Goal: Task Accomplishment & Management: Use online tool/utility

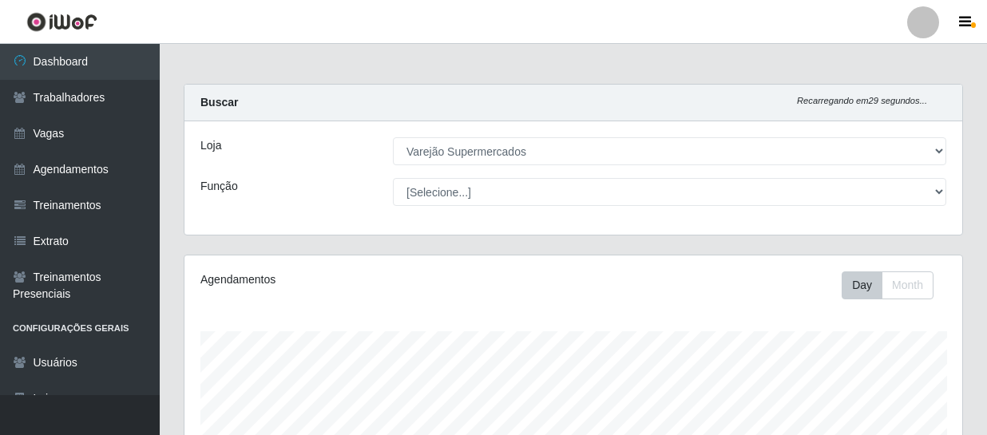
select select "237"
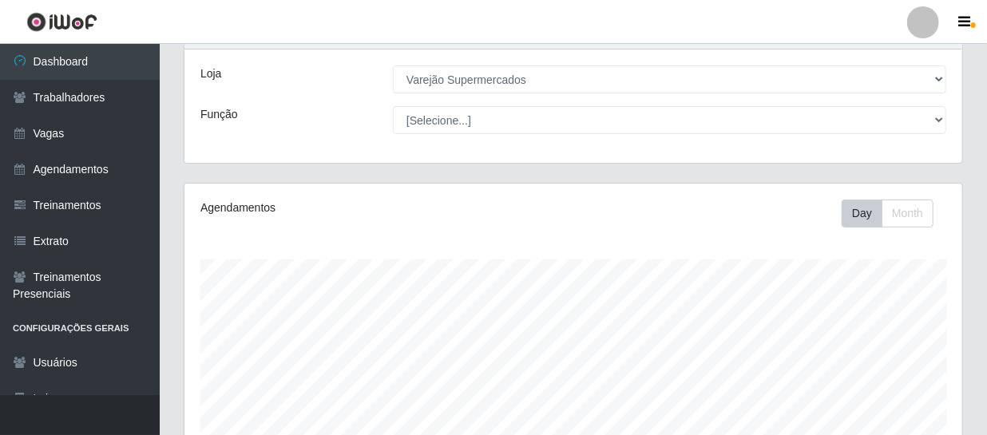
scroll to position [290, 0]
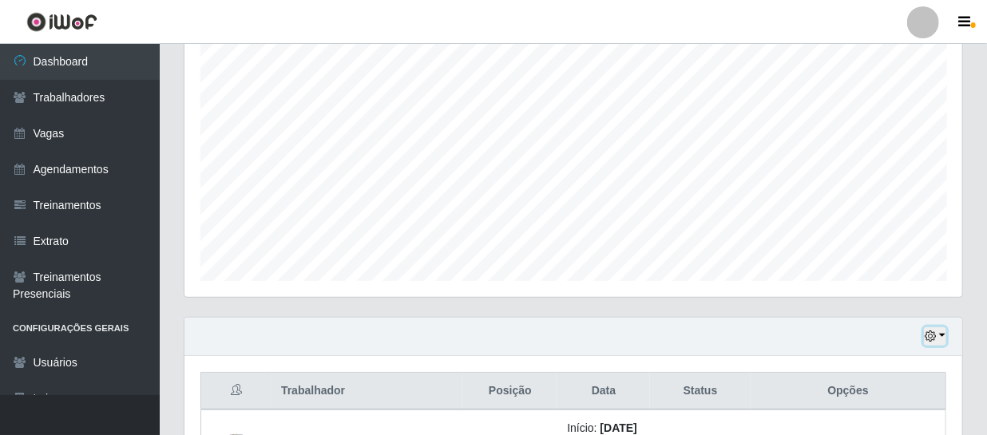
click at [939, 338] on button "button" at bounding box center [935, 336] width 22 height 18
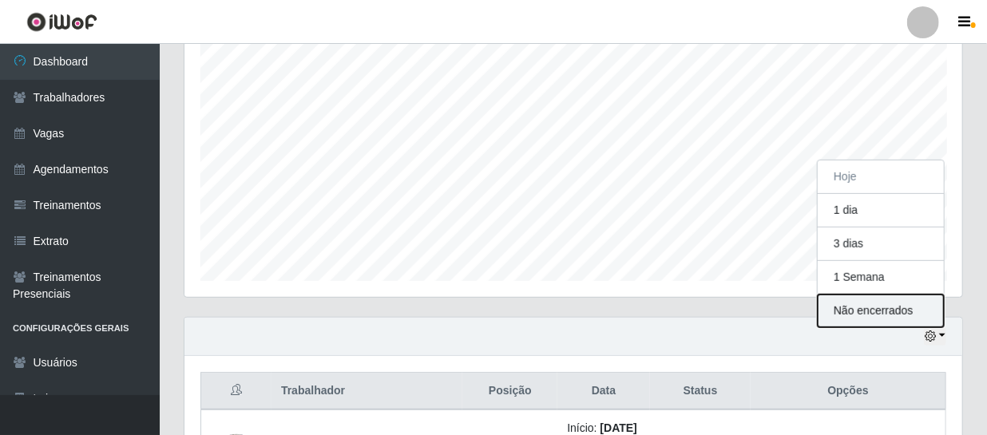
click at [894, 314] on button "Não encerrados" at bounding box center [881, 311] width 126 height 33
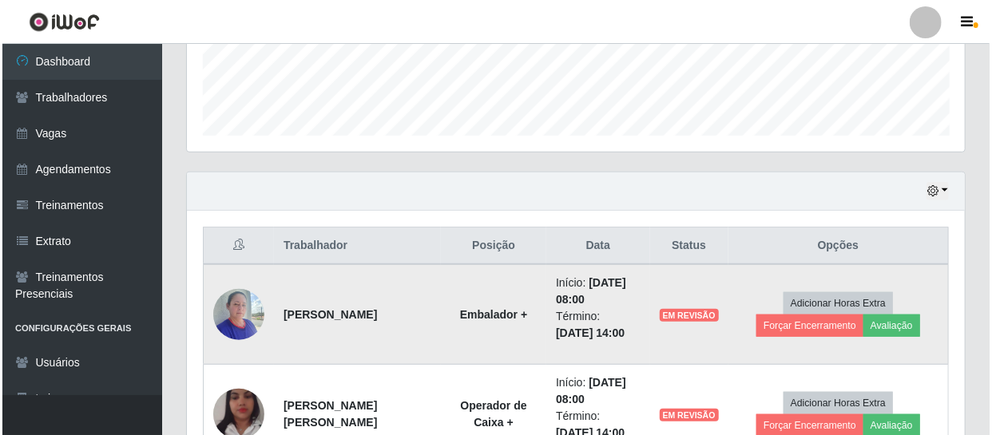
scroll to position [508, 0]
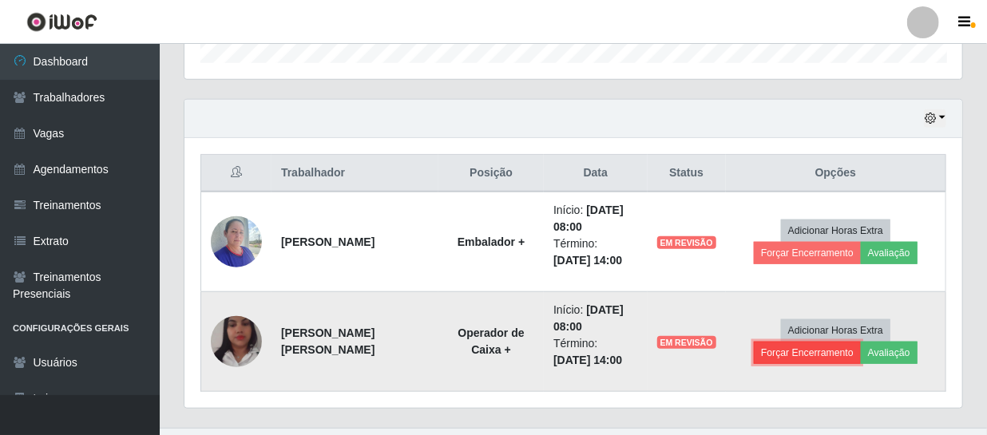
click at [861, 342] on button "Forçar Encerramento" at bounding box center [807, 353] width 107 height 22
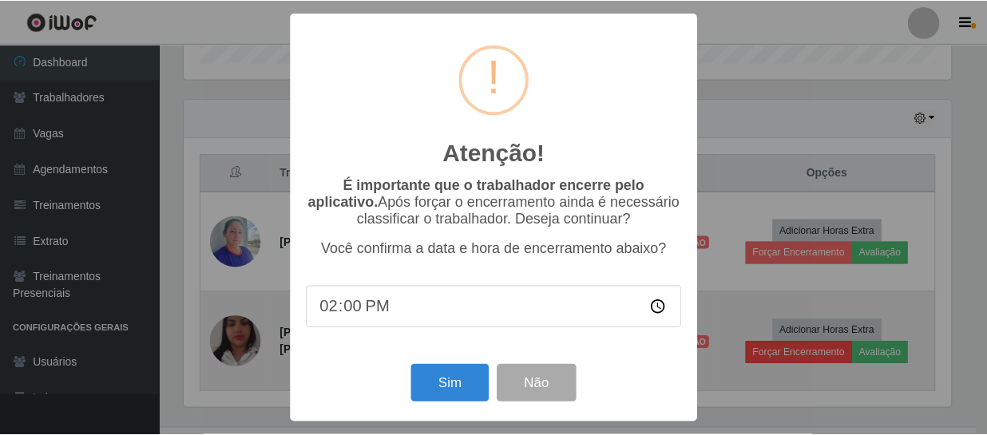
scroll to position [331, 771]
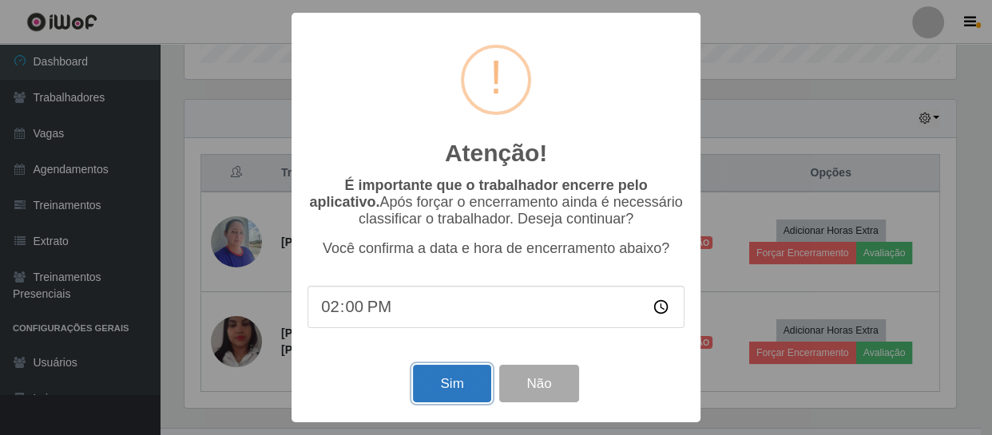
click at [463, 398] on button "Sim" at bounding box center [451, 384] width 77 height 38
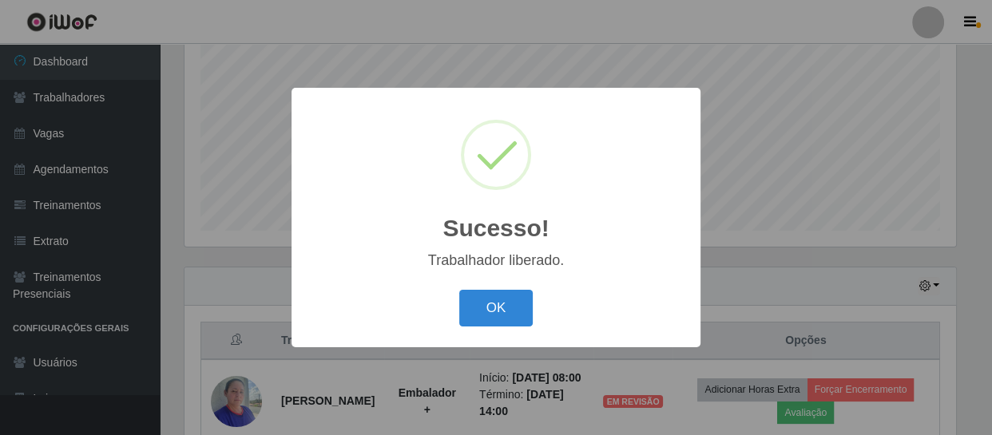
click at [519, 314] on button "OK" at bounding box center [496, 309] width 74 height 38
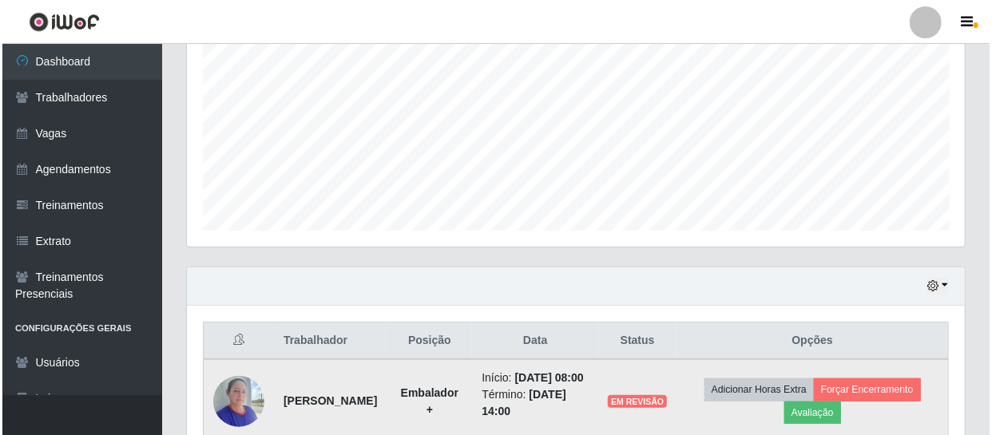
scroll to position [439, 0]
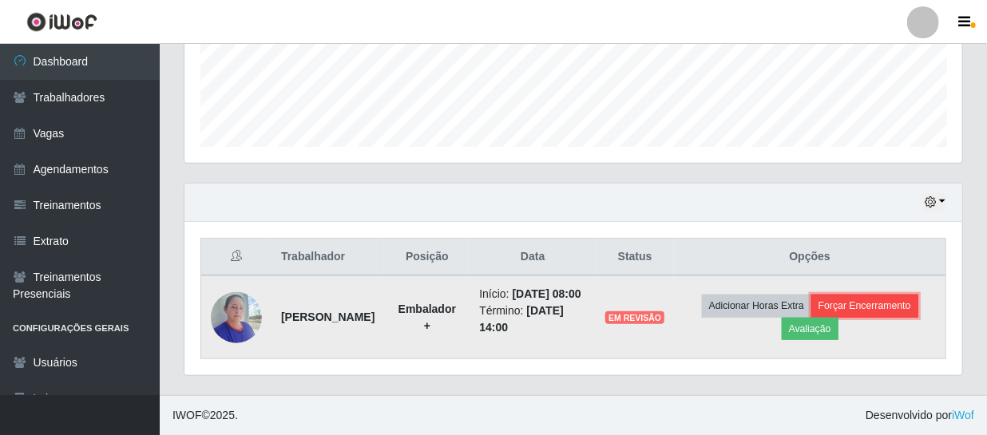
click at [854, 295] on button "Forçar Encerramento" at bounding box center [864, 306] width 107 height 22
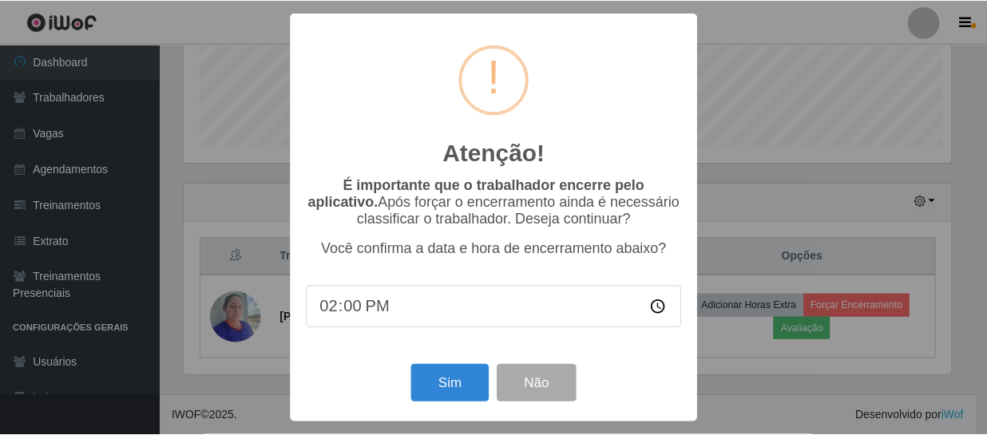
scroll to position [331, 771]
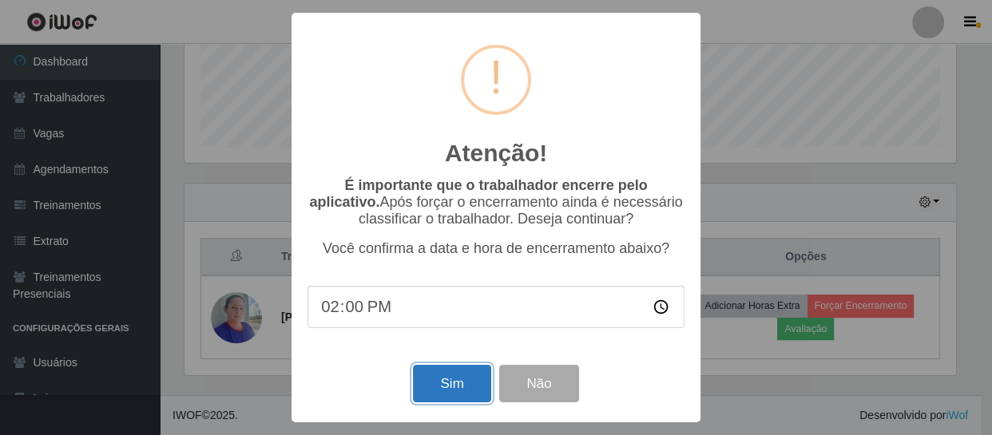
click at [447, 387] on button "Sim" at bounding box center [451, 384] width 77 height 38
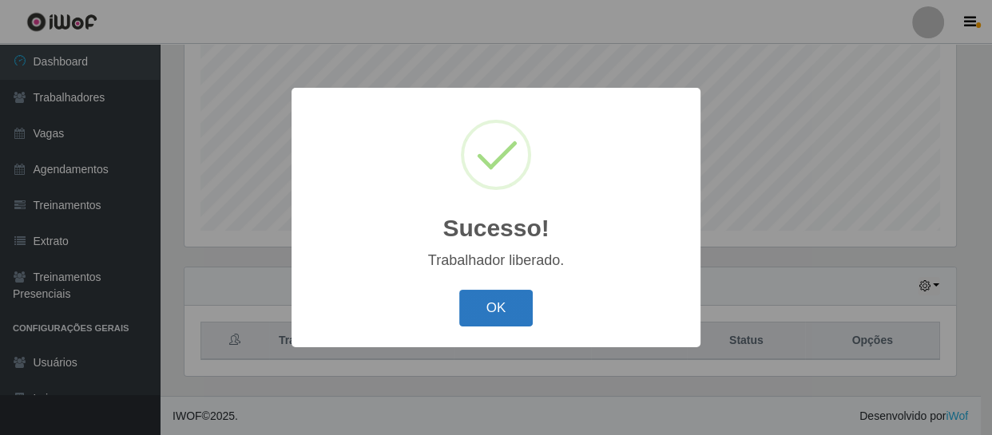
click at [510, 311] on button "OK" at bounding box center [496, 309] width 74 height 38
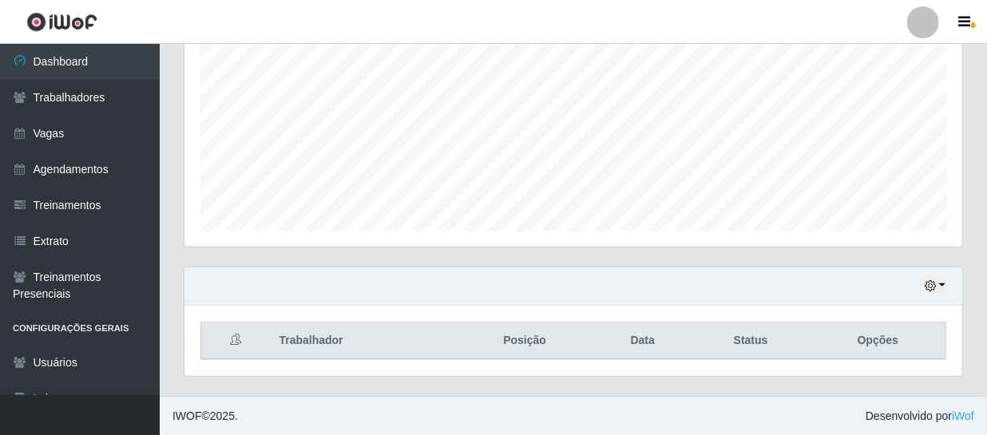
scroll to position [0, 0]
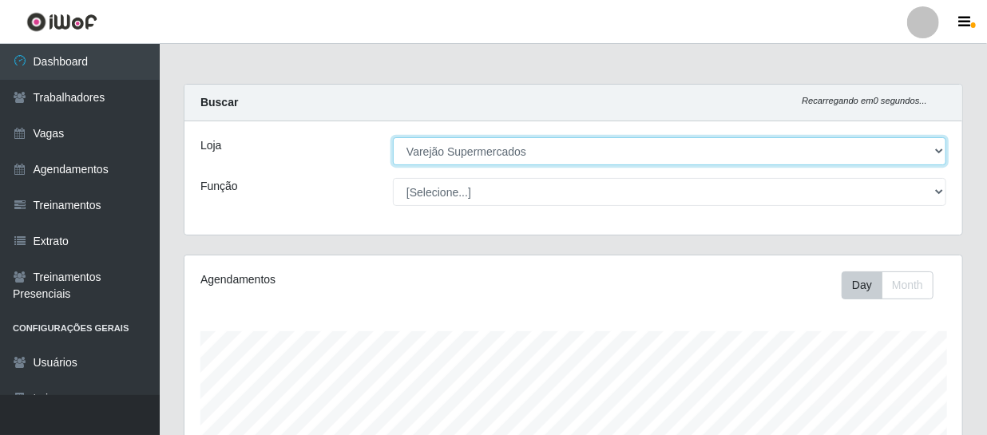
click at [543, 146] on select "[Selecione...] Varejão Supermercados" at bounding box center [669, 151] width 553 height 28
click at [393, 137] on select "[Selecione...] Varejão Supermercados" at bounding box center [669, 151] width 553 height 28
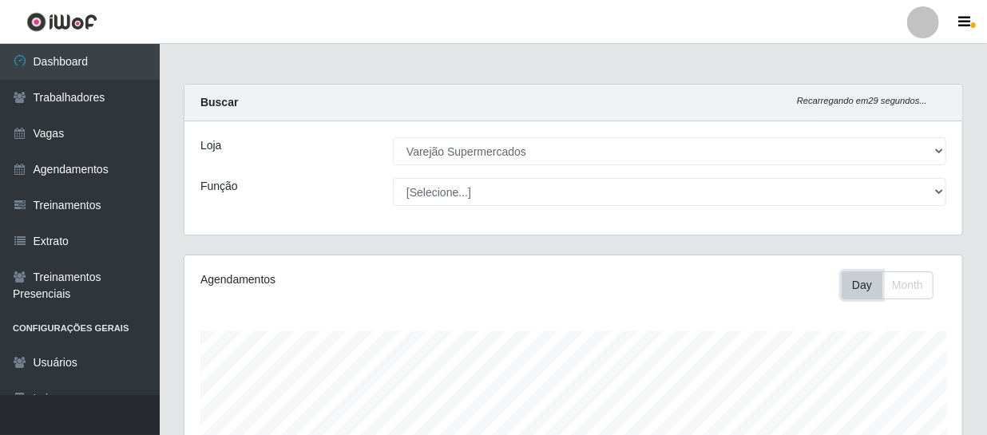
click at [860, 283] on button "Day" at bounding box center [862, 285] width 41 height 28
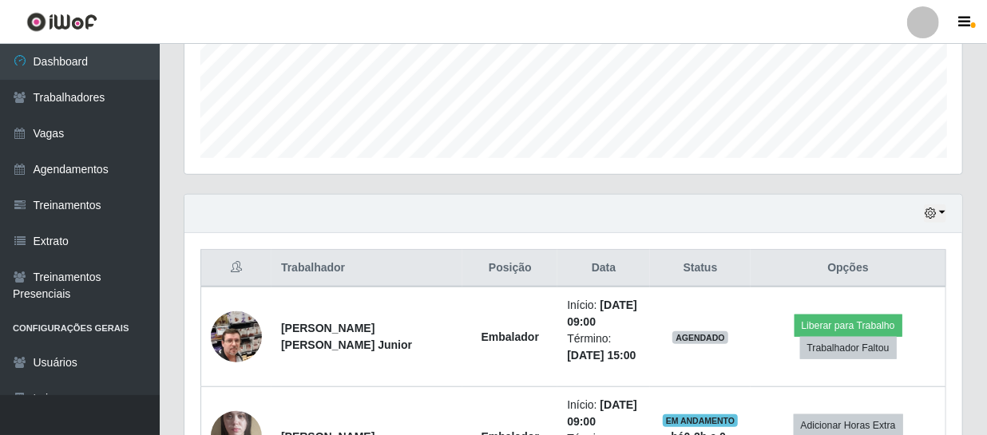
scroll to position [267, 0]
